Goal: Ask a question

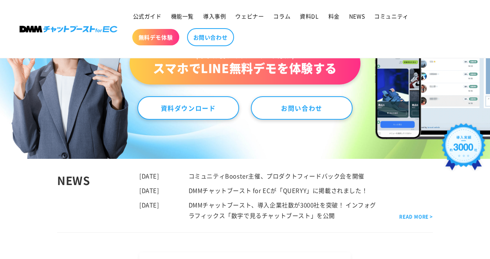
scroll to position [147, 0]
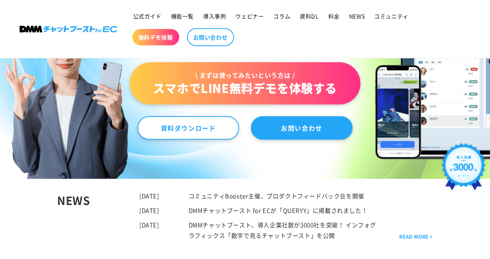
click at [286, 130] on link "お問い合わせ" at bounding box center [302, 127] width 102 height 23
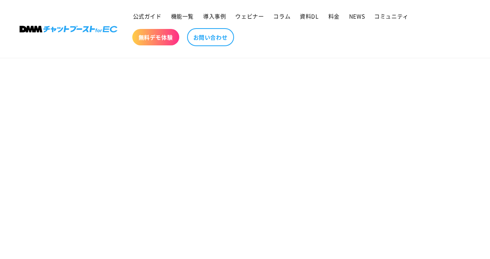
scroll to position [168, 0]
click at [433, 131] on section "お問い合わせ" at bounding box center [245, 207] width 490 height 597
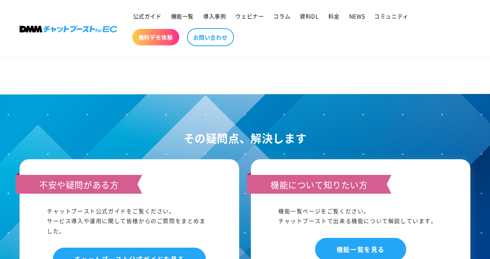
scroll to position [514, 0]
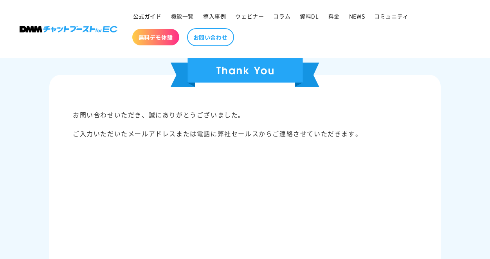
scroll to position [77, 0]
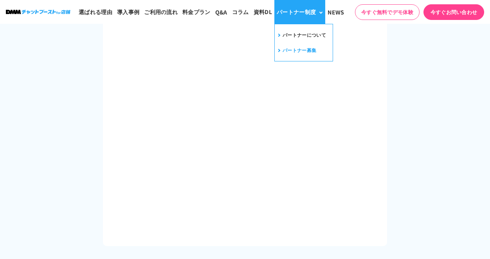
scroll to position [445, 0]
